Goal: Browse casually

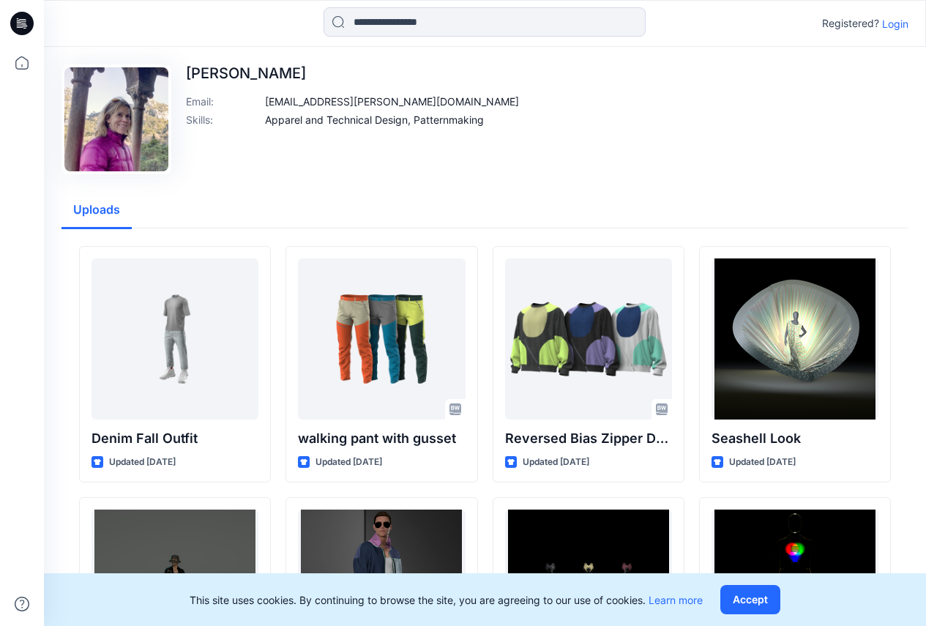
click at [127, 135] on img at bounding box center [116, 119] width 104 height 104
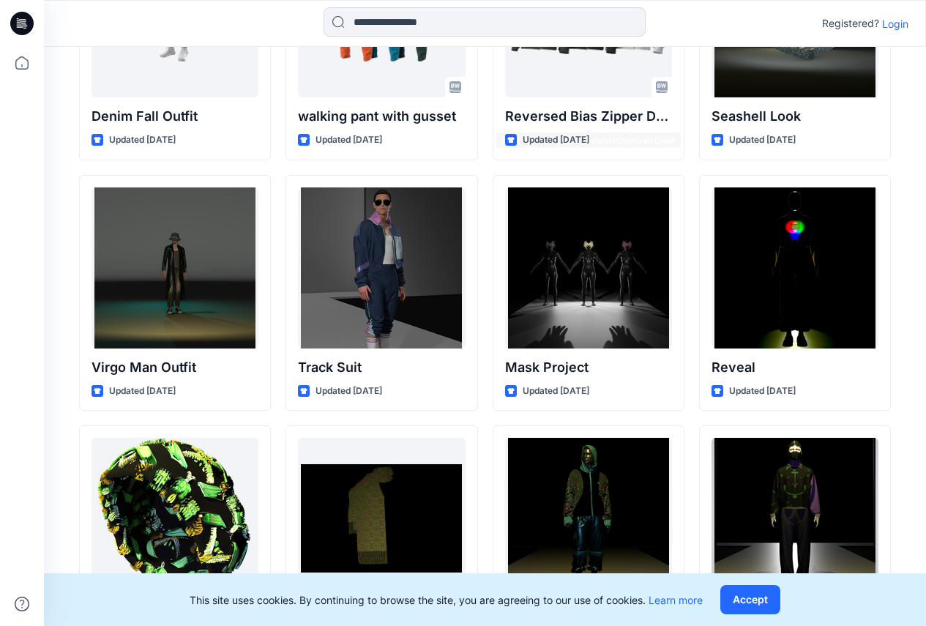
scroll to position [439, 0]
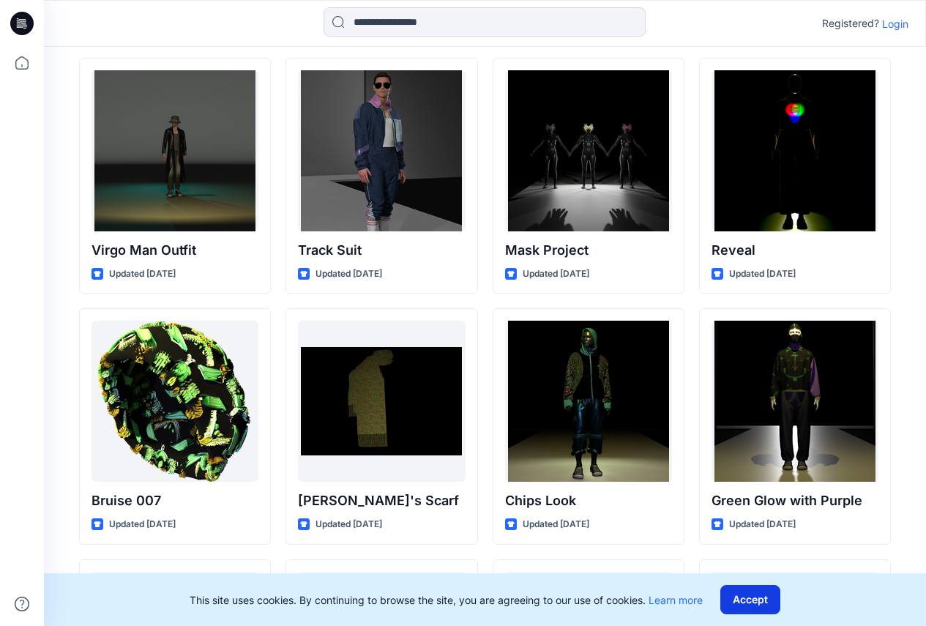
click at [749, 594] on button "Accept" at bounding box center [751, 599] width 60 height 29
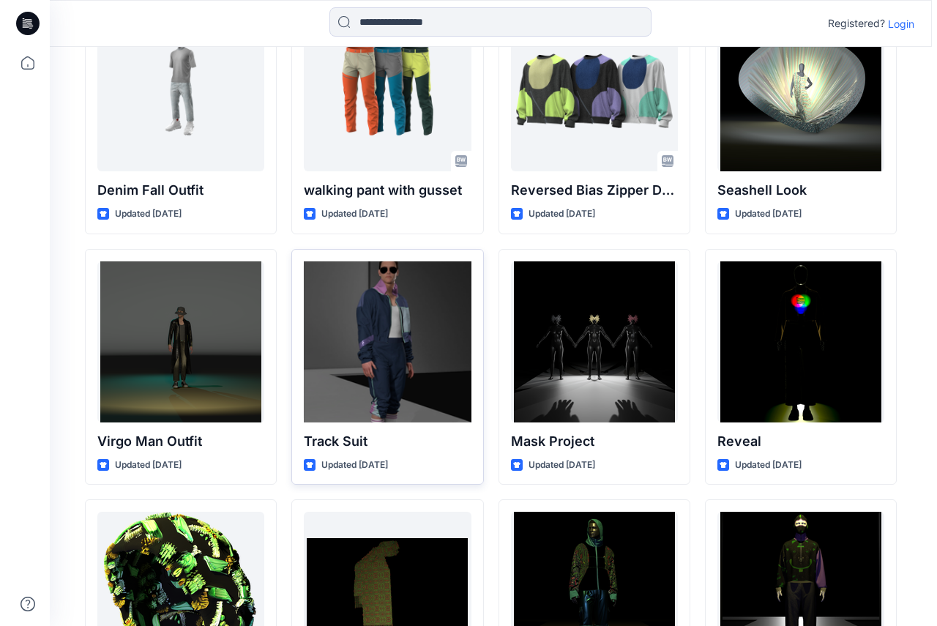
scroll to position [0, 0]
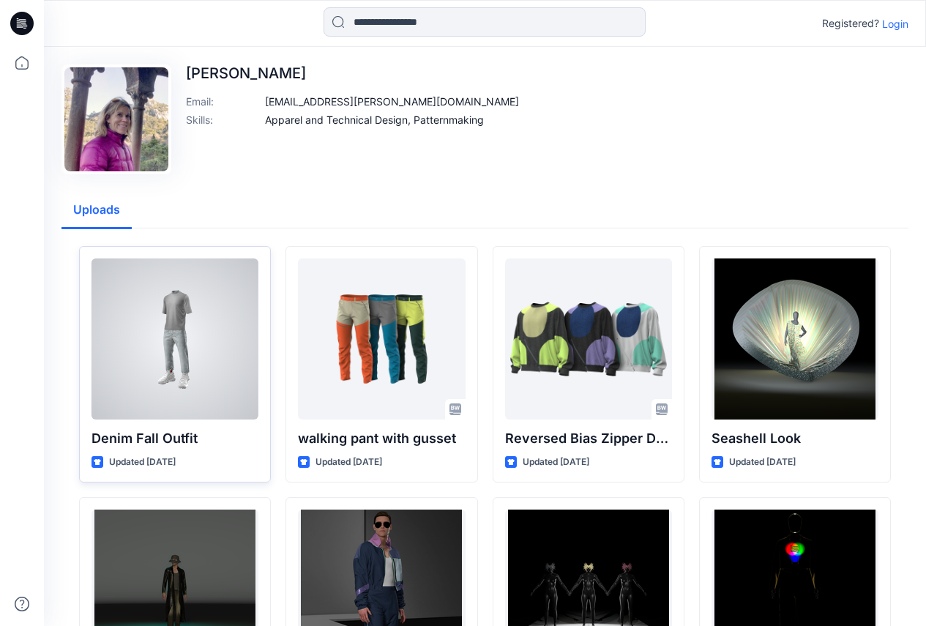
click at [225, 395] on div at bounding box center [175, 339] width 167 height 161
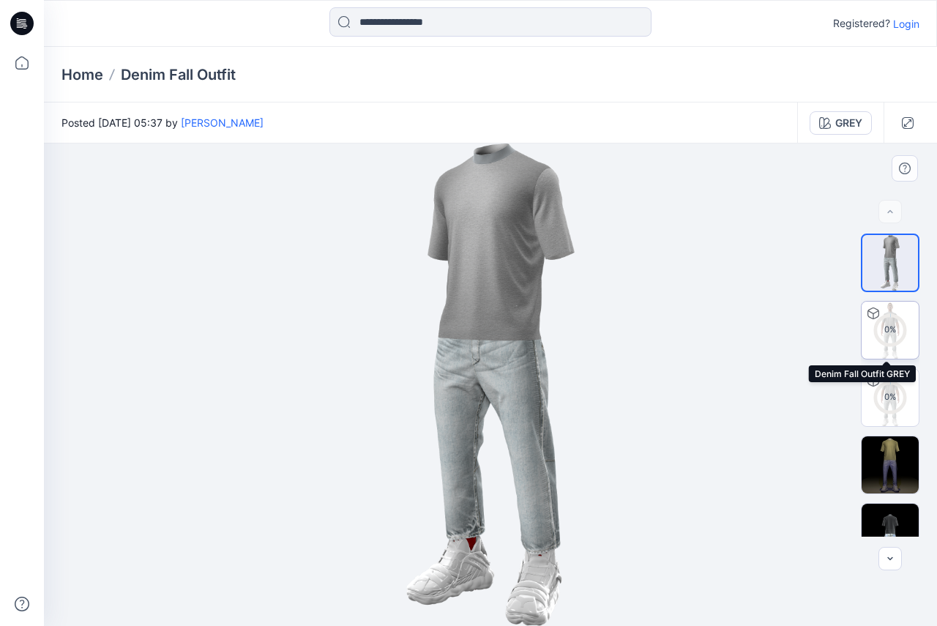
click at [902, 333] on div "0 %" at bounding box center [890, 330] width 35 height 12
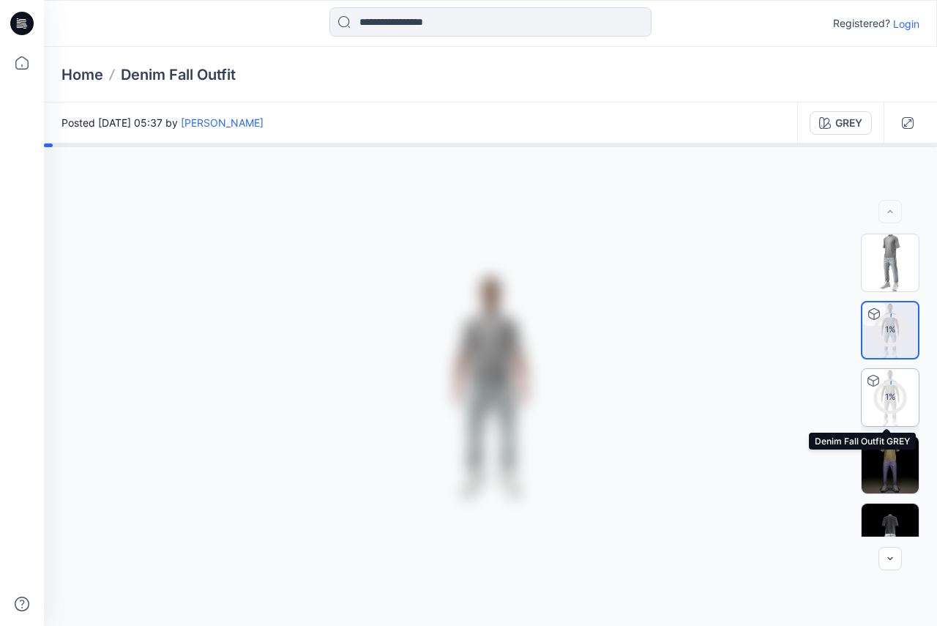
click at [881, 405] on circle at bounding box center [890, 396] width 29 height 29
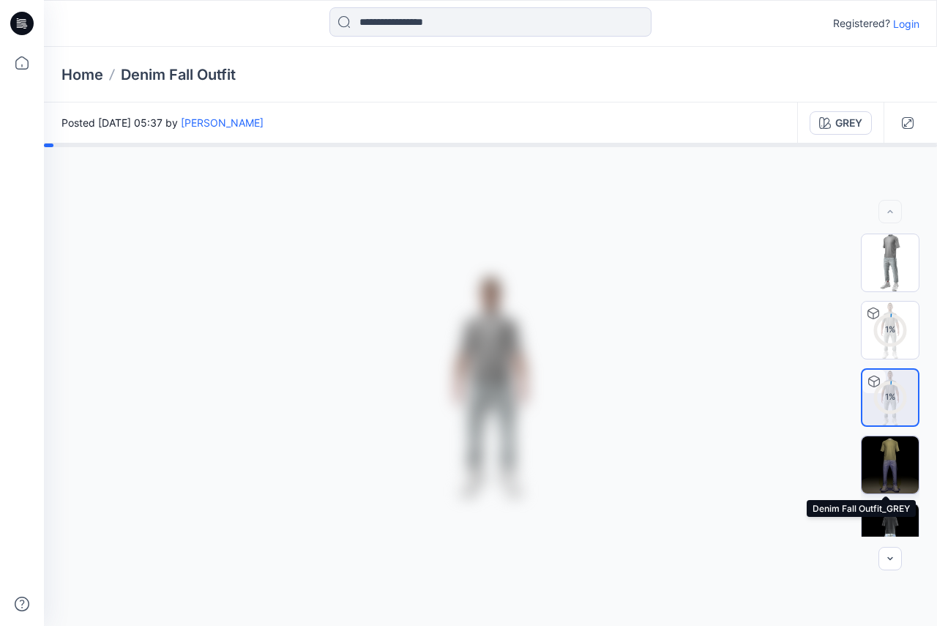
click at [877, 442] on img at bounding box center [890, 465] width 57 height 57
